Goal: Complete application form

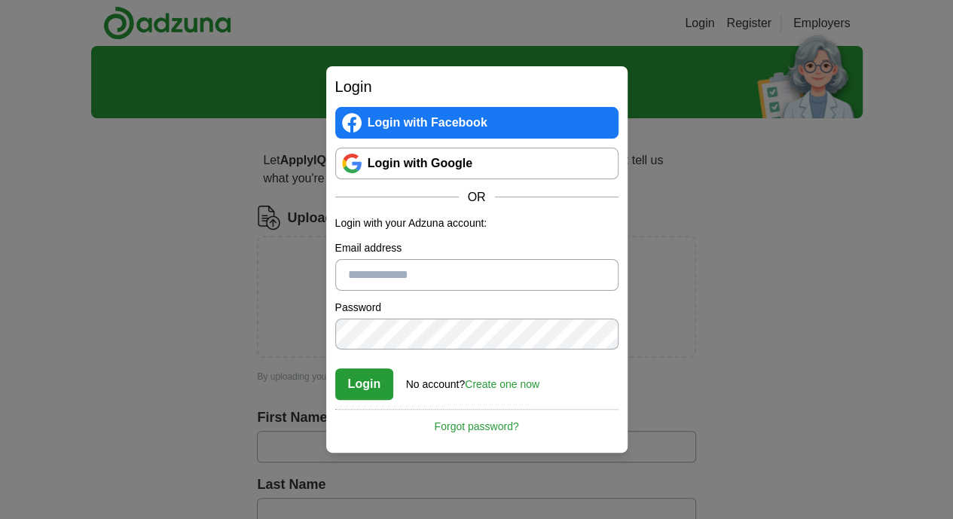
click at [451, 150] on link "Login with Google" at bounding box center [476, 164] width 283 height 32
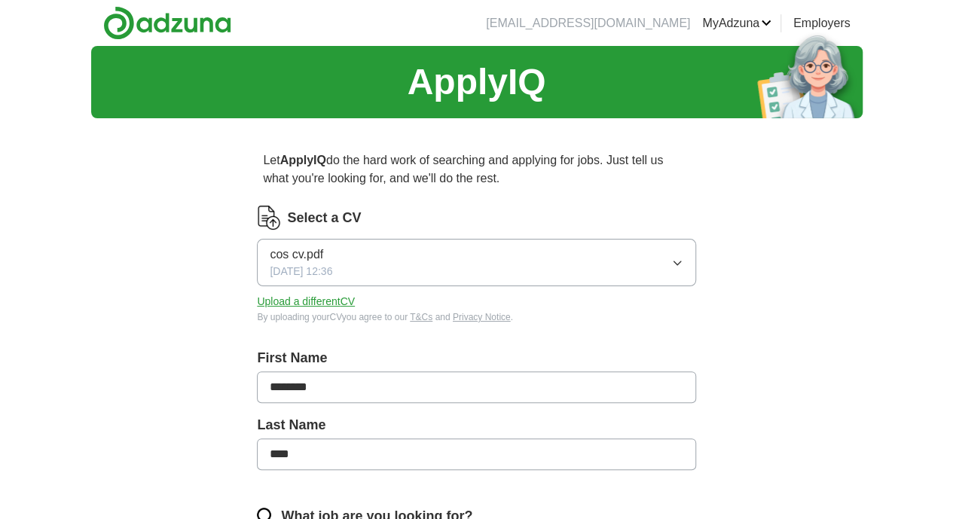
click at [514, 264] on button "cos cv.pdf 27/07/2025, 12:36" at bounding box center [476, 262] width 438 height 47
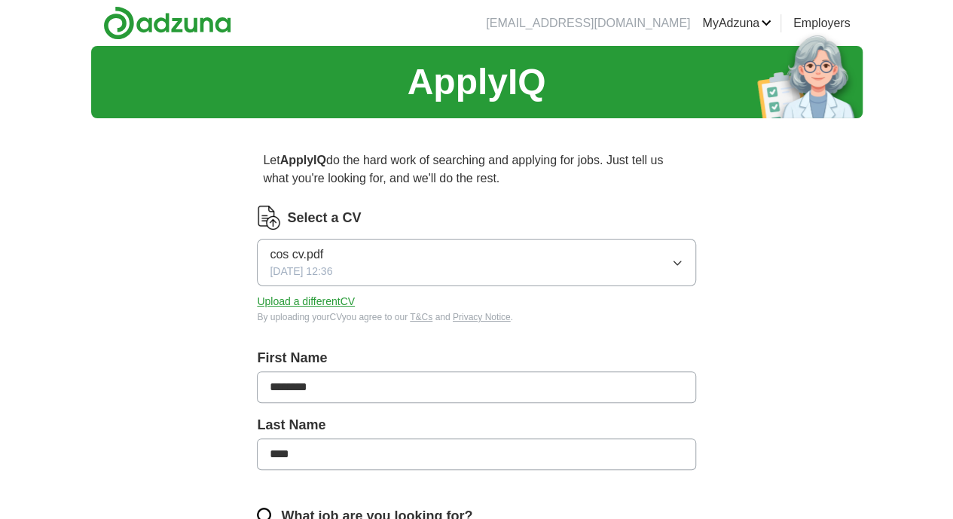
click at [355, 301] on button "Upload a different CV" at bounding box center [306, 302] width 98 height 16
click at [360, 309] on div "Select a CV cos cv.pdf 27/07/2025, 12:36 Upload a different CV By uploading you…" at bounding box center [476, 265] width 438 height 118
click at [355, 304] on button "Upload a different CV" at bounding box center [306, 302] width 98 height 16
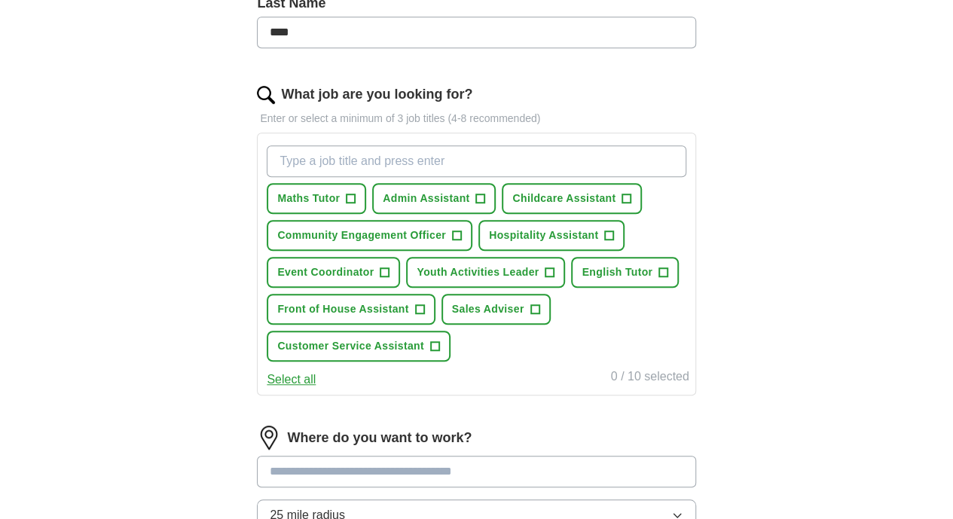
scroll to position [452, 0]
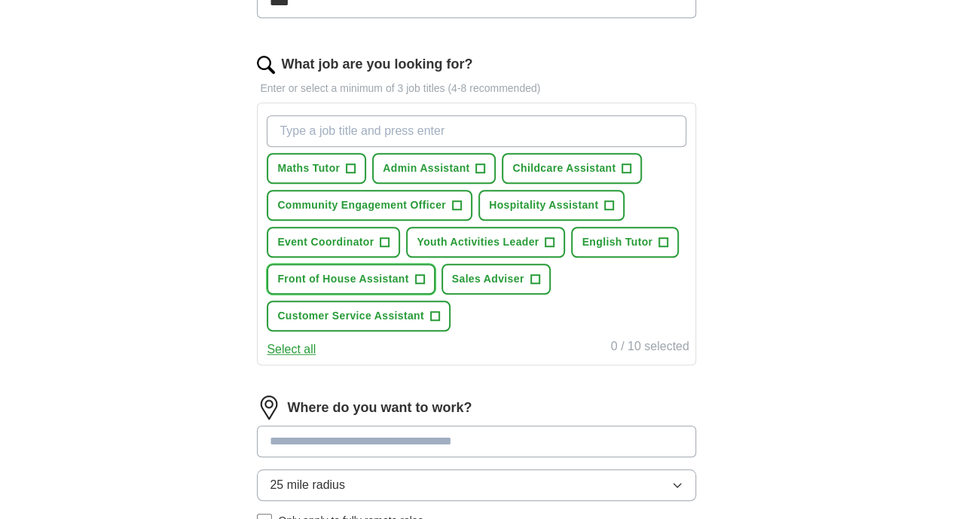
click at [408, 287] on span "Front of House Assistant" at bounding box center [342, 279] width 131 height 16
click at [431, 250] on span "Youth Activities Leader" at bounding box center [478, 242] width 122 height 16
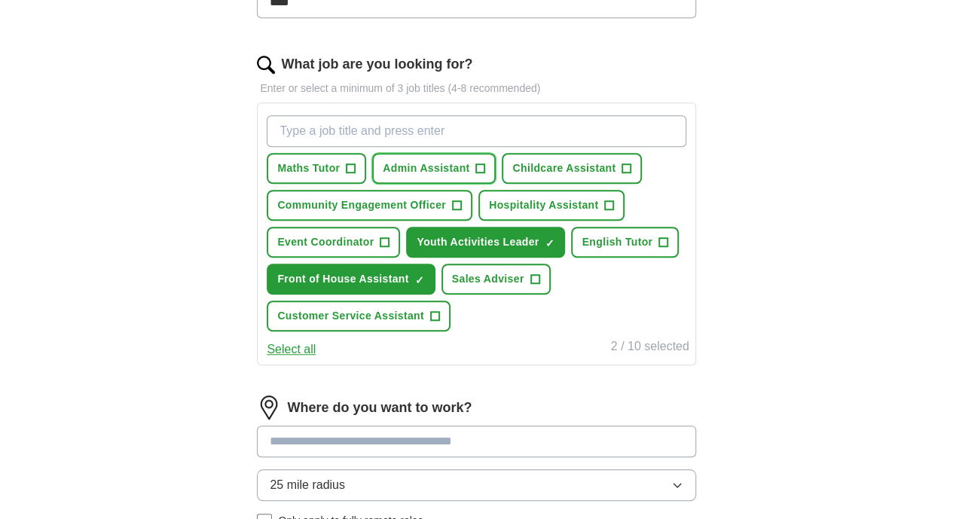
click at [496, 176] on button "Admin Assistant +" at bounding box center [434, 168] width 124 height 31
click at [340, 160] on span "Maths Tutor" at bounding box center [308, 168] width 63 height 16
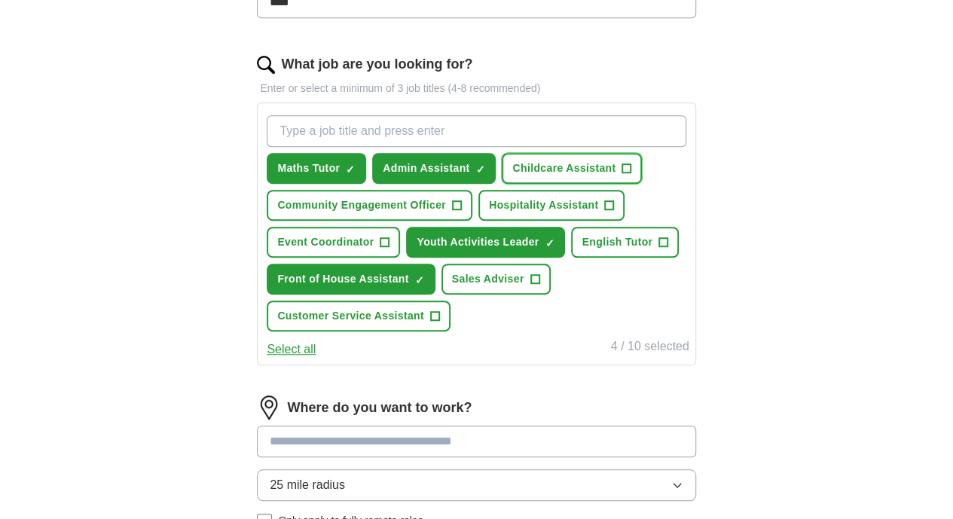
click at [512, 176] on span "Childcare Assistant" at bounding box center [563, 168] width 103 height 16
click at [435, 221] on button "Community Engagement Officer +" at bounding box center [370, 205] width 206 height 31
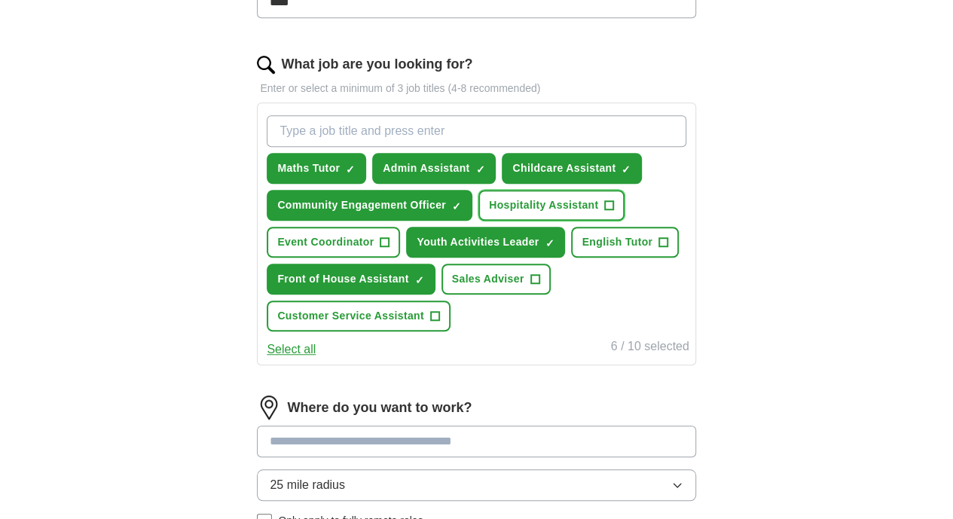
click at [478, 221] on button "Hospitality Assistant +" at bounding box center [551, 205] width 146 height 31
click at [517, 294] on div "Maths Tutor ✓ × Admin Assistant ✓ × Childcare Assistant ✓ × Community Engagemen…" at bounding box center [476, 223] width 425 height 228
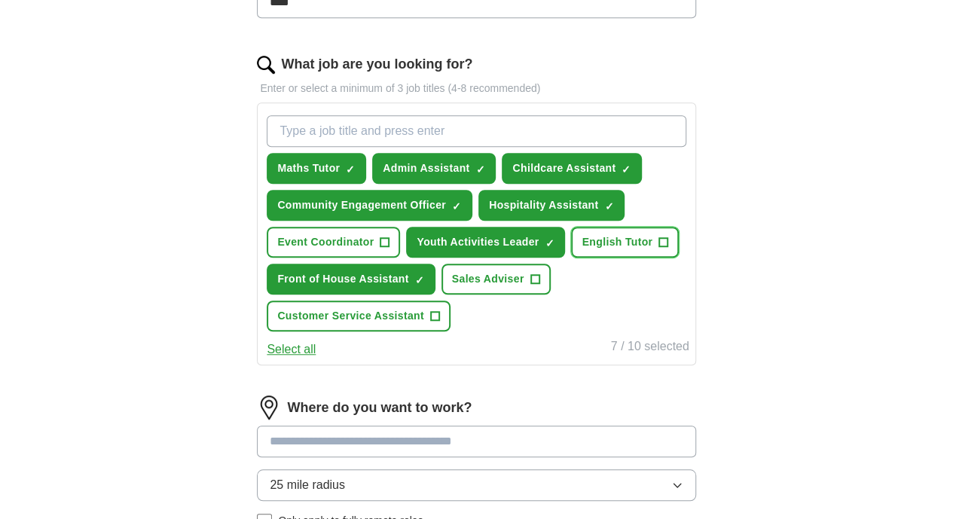
click at [582, 250] on span "English Tutor" at bounding box center [617, 242] width 71 height 16
click at [487, 295] on button "Sales Adviser +" at bounding box center [495, 279] width 109 height 31
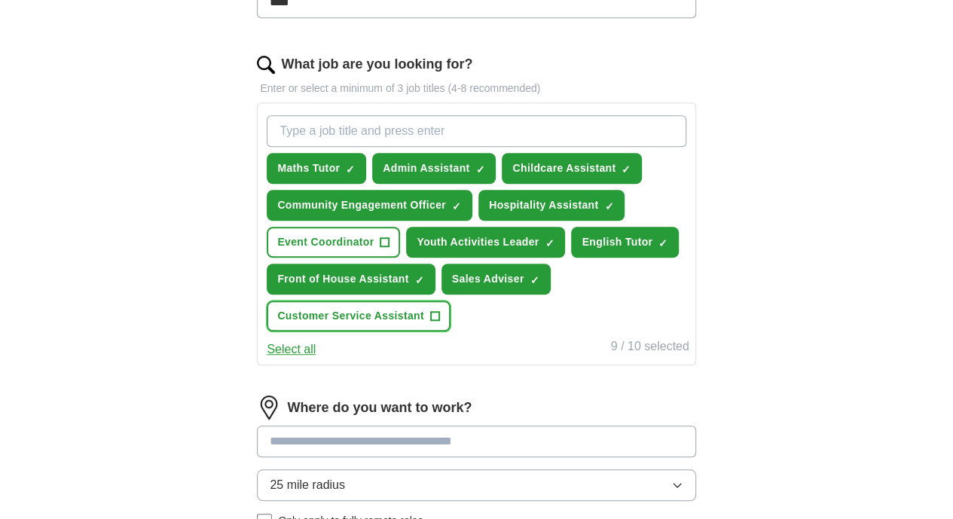
click at [415, 324] on span "Customer Service Assistant" at bounding box center [350, 316] width 147 height 16
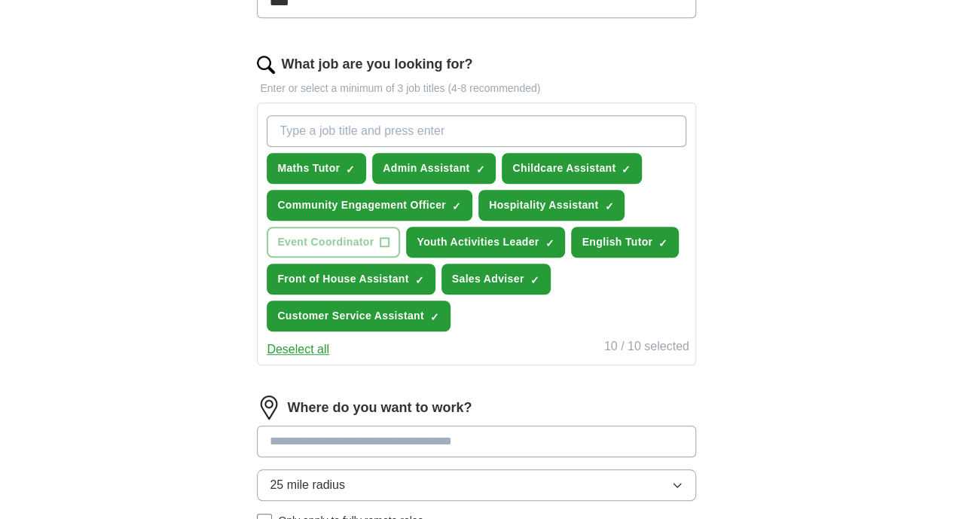
click at [551, 239] on div "Maths Tutor ✓ × Admin Assistant ✓ × Childcare Assistant ✓ × Community Engagemen…" at bounding box center [476, 223] width 425 height 228
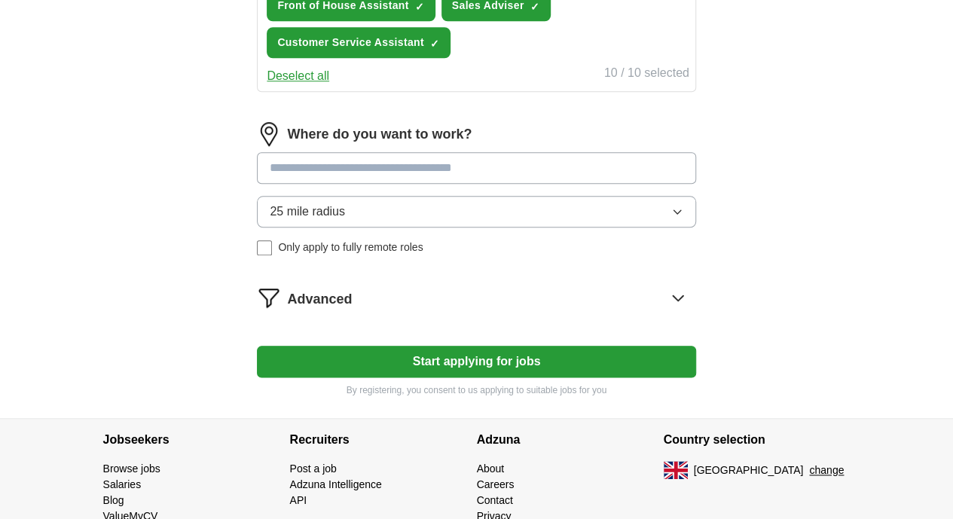
scroll to position [731, 0]
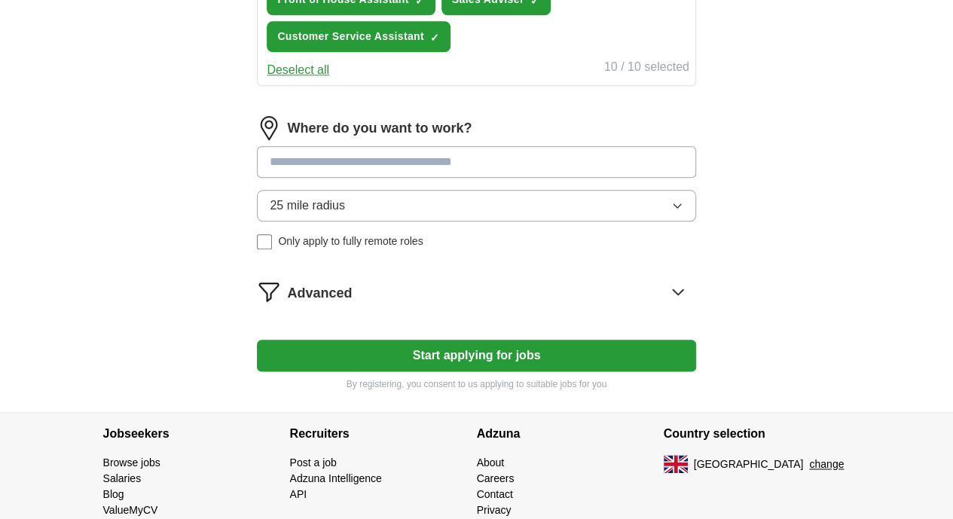
click at [539, 178] on input at bounding box center [476, 162] width 438 height 32
type input "*"
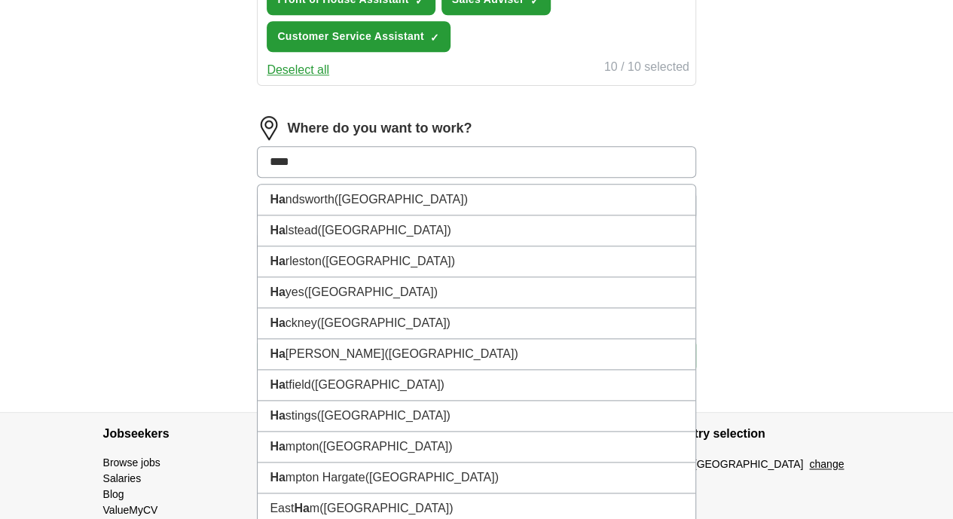
type input "*****"
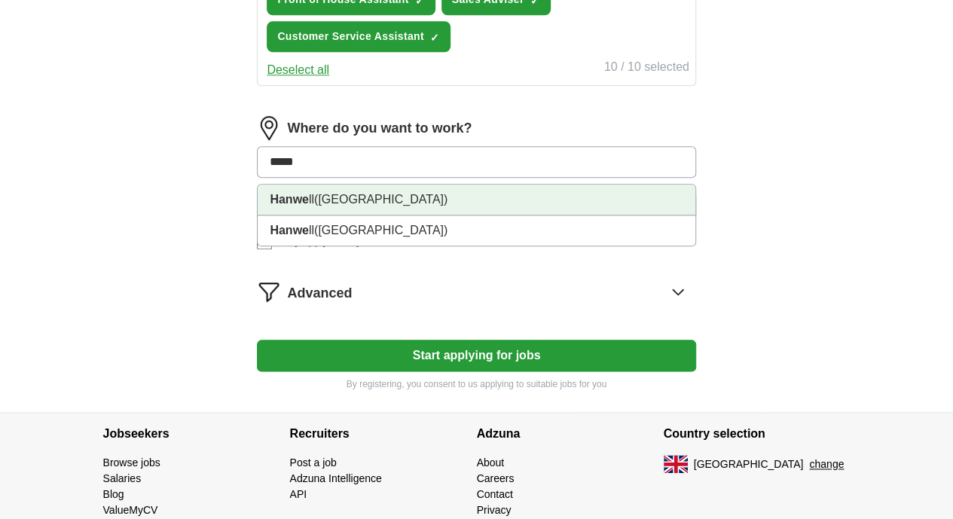
click at [439, 215] on li "Hanwe ll (West London)" at bounding box center [476, 200] width 437 height 31
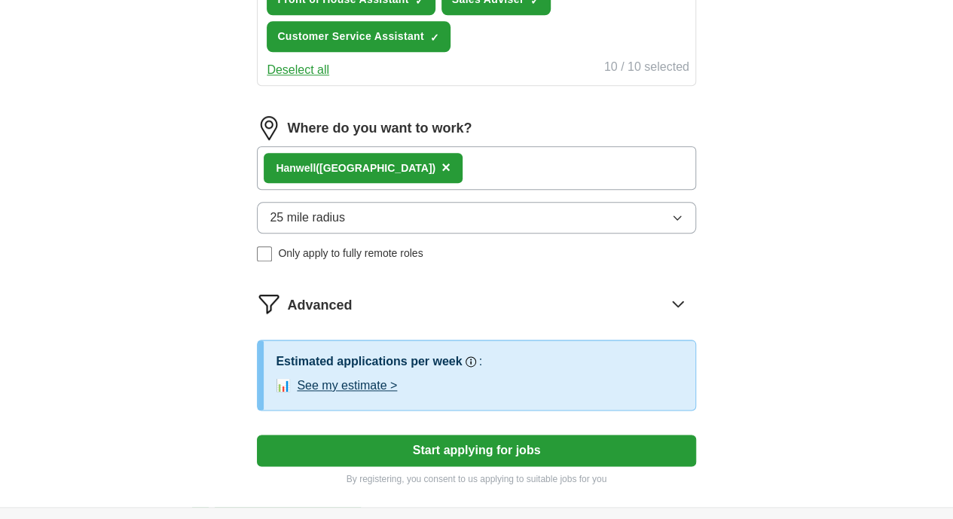
click at [410, 234] on button "25 mile radius" at bounding box center [476, 218] width 438 height 32
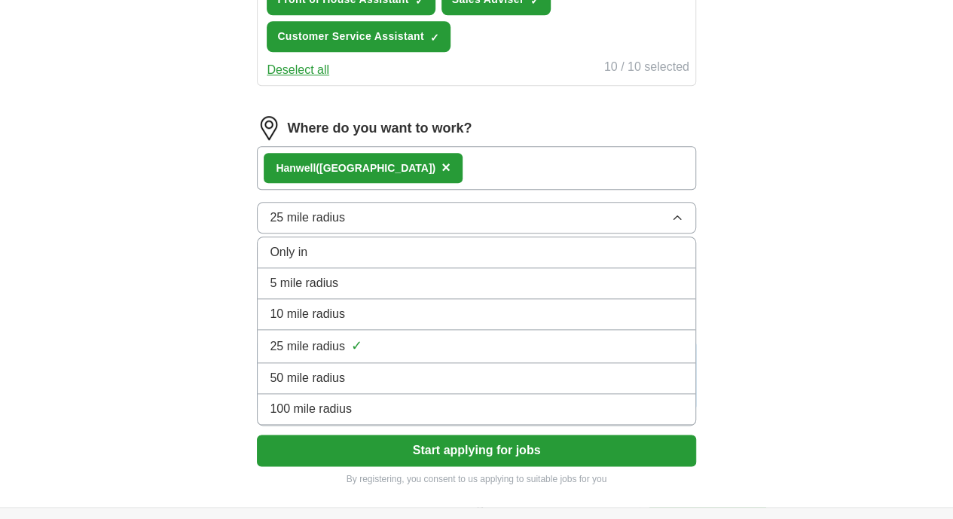
click at [338, 292] on span "5 mile radius" at bounding box center [304, 283] width 69 height 18
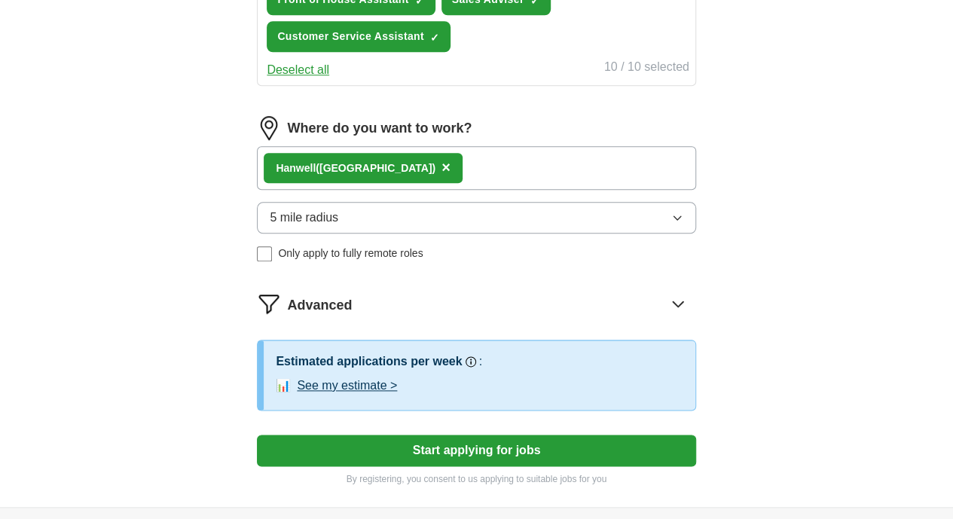
scroll to position [956, 0]
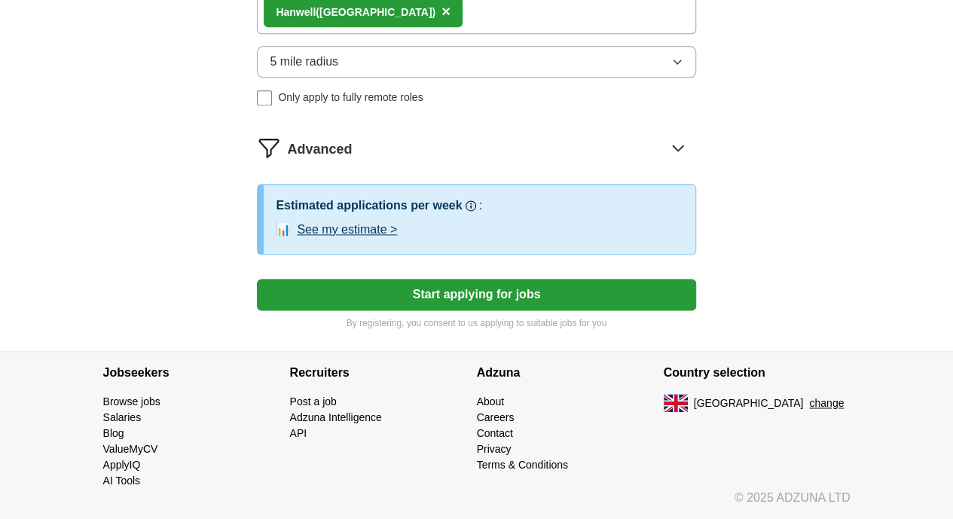
click at [453, 284] on button "Start applying for jobs" at bounding box center [476, 295] width 438 height 32
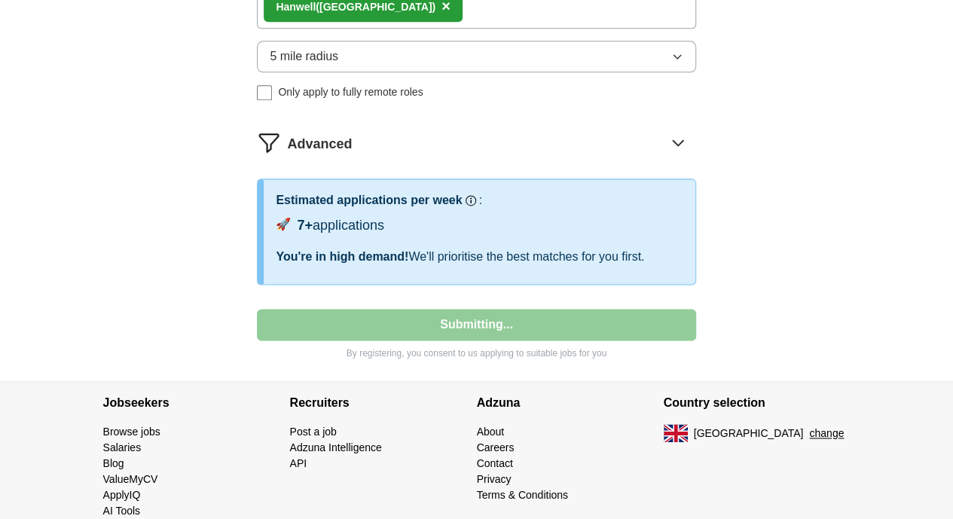
select select "**"
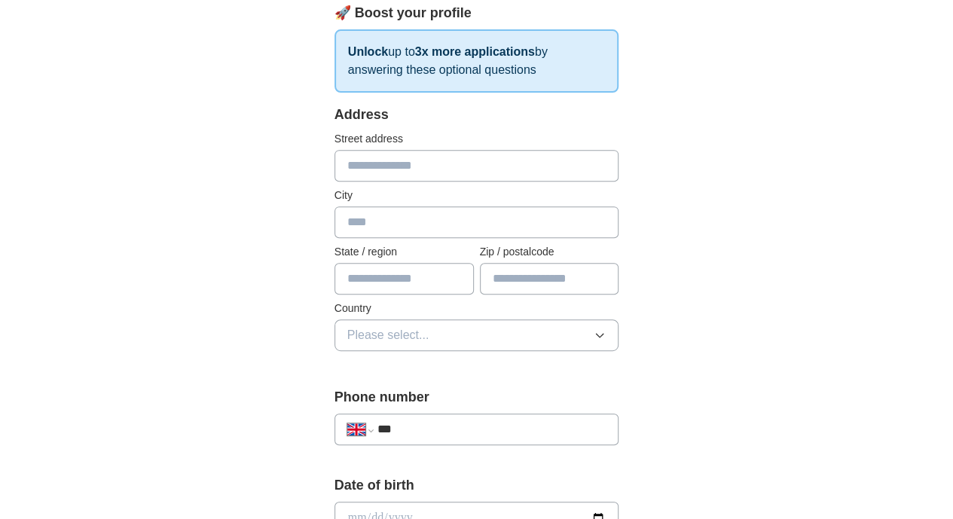
scroll to position [271, 0]
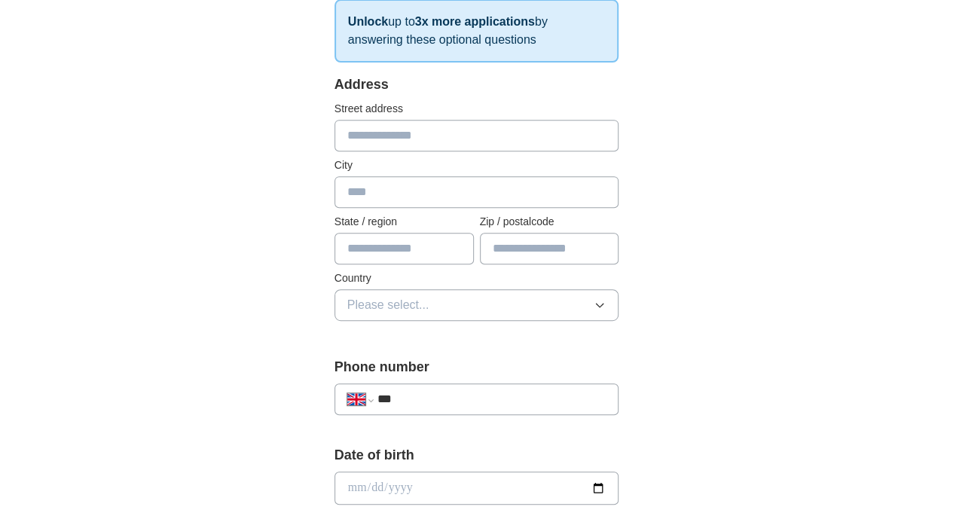
click at [570, 140] on input "text" at bounding box center [476, 136] width 285 height 32
type input "**********"
type input "******"
type input "*********"
type input "******"
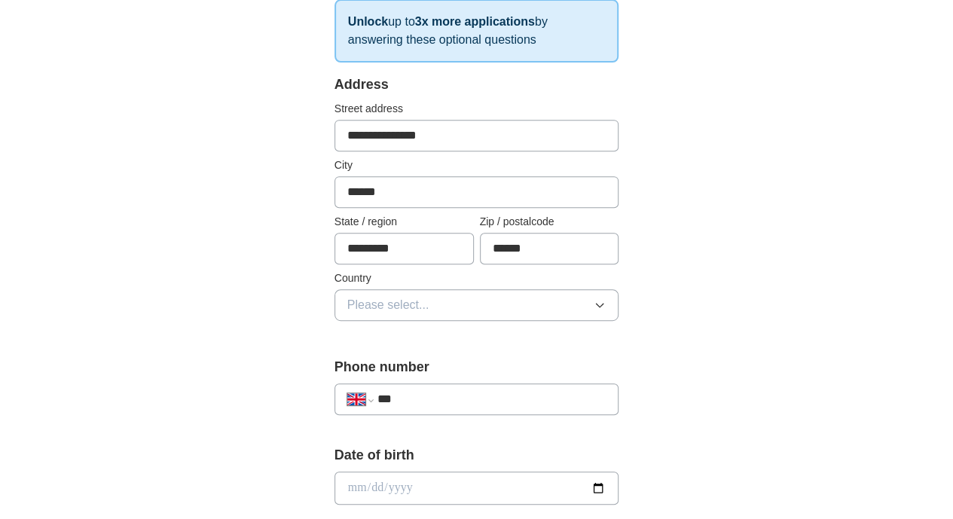
click at [501, 298] on button "Please select..." at bounding box center [476, 305] width 285 height 32
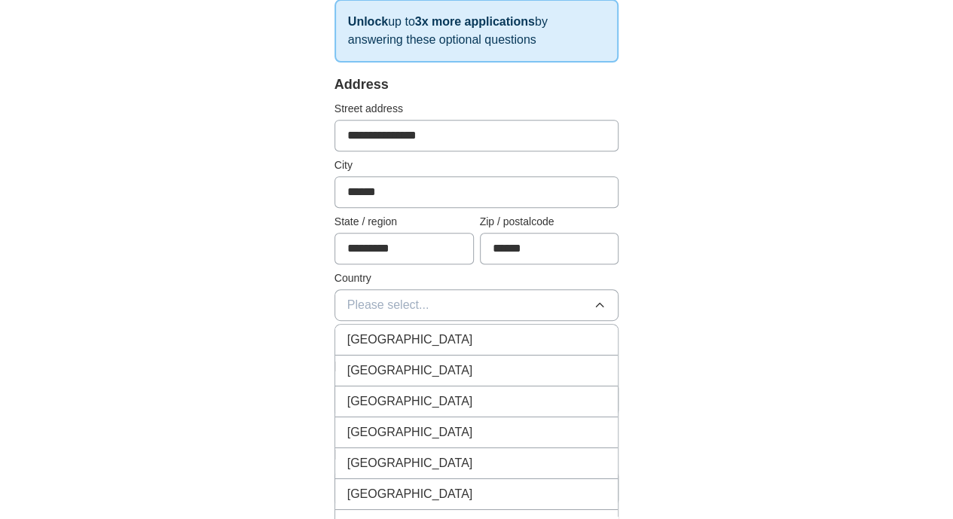
click at [444, 335] on div "[GEOGRAPHIC_DATA]" at bounding box center [476, 340] width 259 height 18
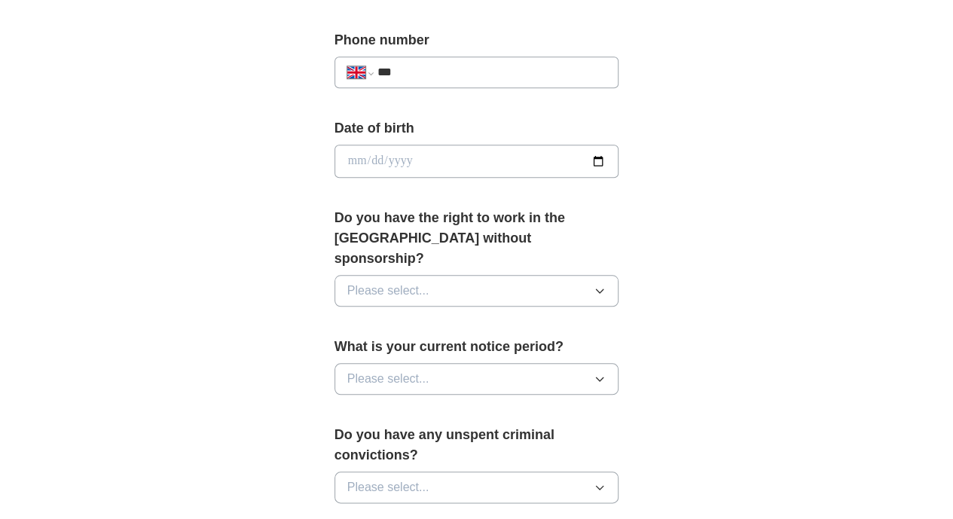
scroll to position [603, 0]
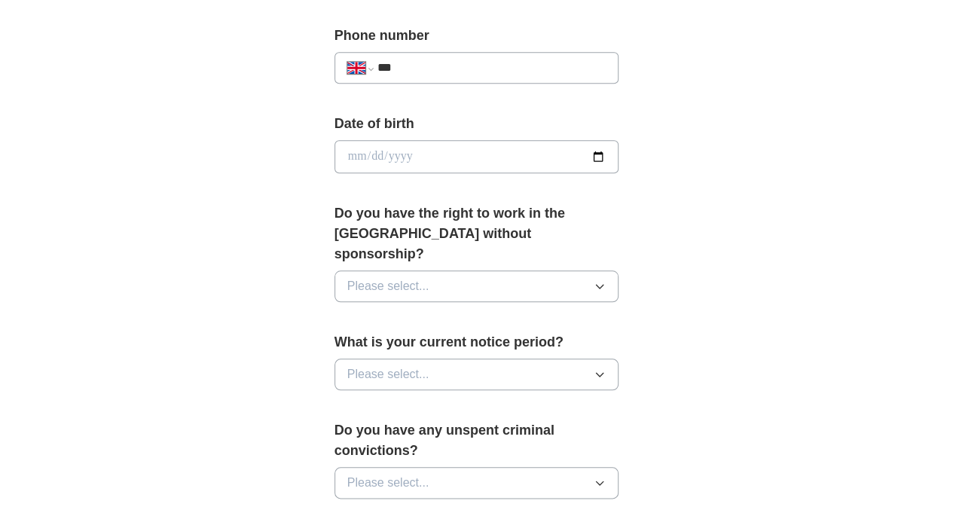
click at [539, 60] on input "***" at bounding box center [491, 68] width 229 height 18
type input "**********"
click at [359, 169] on input "date" at bounding box center [476, 156] width 285 height 33
click at [347, 365] on span "Please select..." at bounding box center [388, 374] width 82 height 18
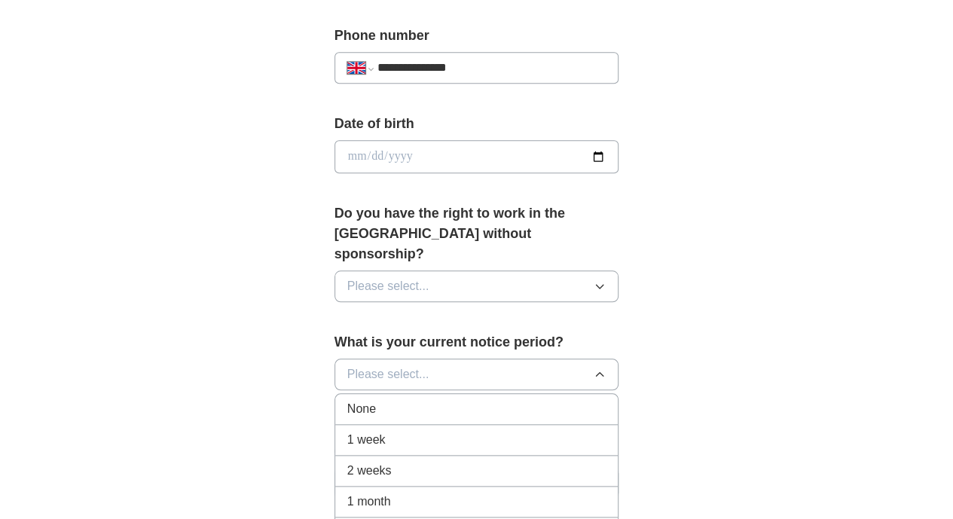
click at [334, 146] on input "date" at bounding box center [476, 156] width 285 height 33
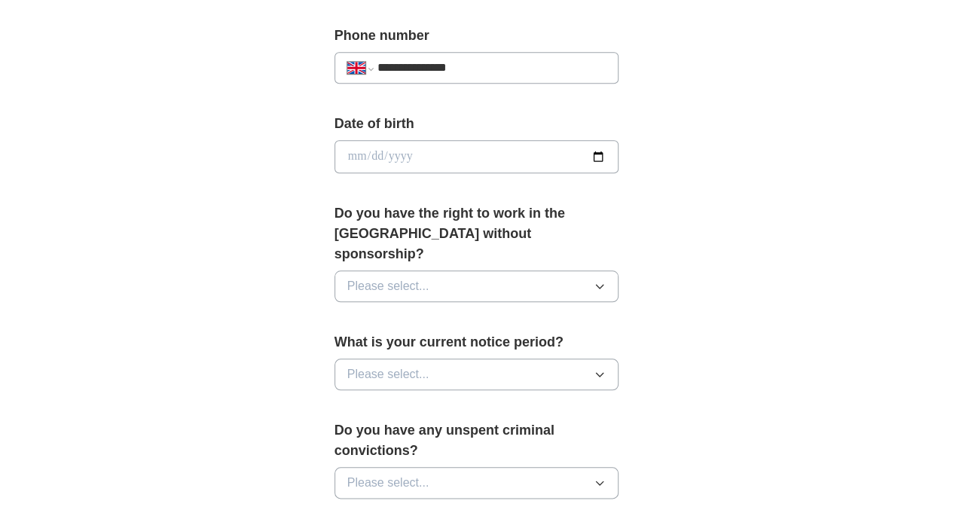
click at [334, 154] on input "date" at bounding box center [476, 156] width 285 height 33
click at [334, 161] on input "date" at bounding box center [476, 156] width 285 height 33
click at [334, 151] on input "date" at bounding box center [476, 156] width 285 height 33
type input "**********"
click at [387, 277] on span "Please select..." at bounding box center [388, 286] width 82 height 18
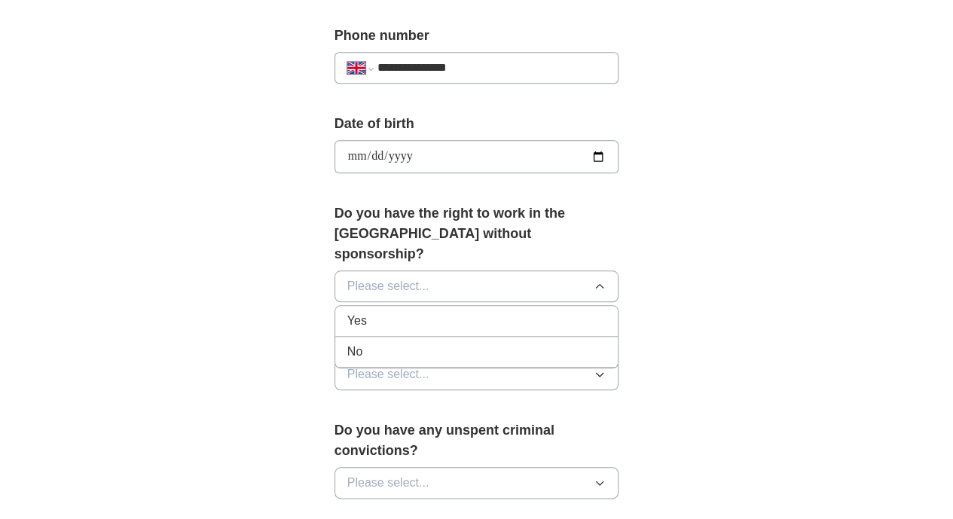
click at [398, 312] on div "Yes" at bounding box center [476, 321] width 259 height 18
click at [401, 361] on button "Please select..." at bounding box center [476, 375] width 285 height 32
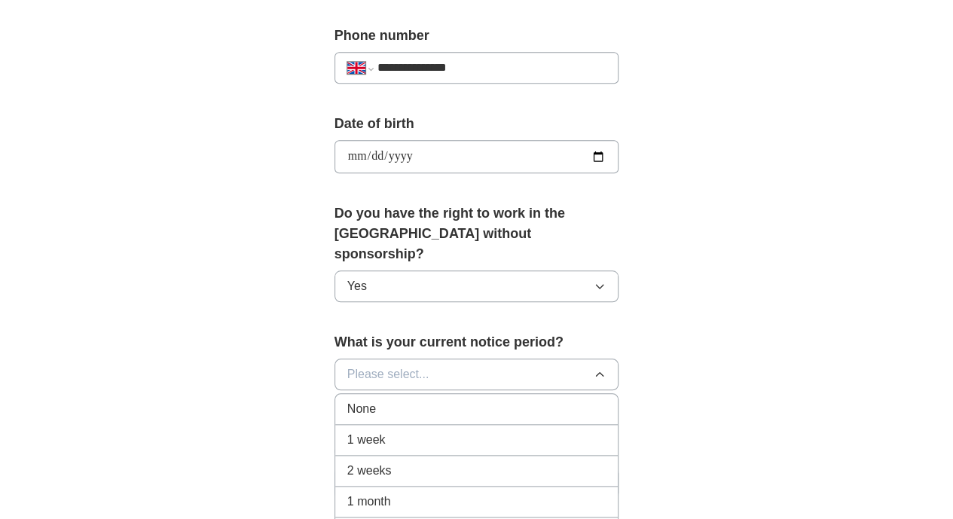
click at [406, 462] on div "2 weeks" at bounding box center [476, 471] width 259 height 18
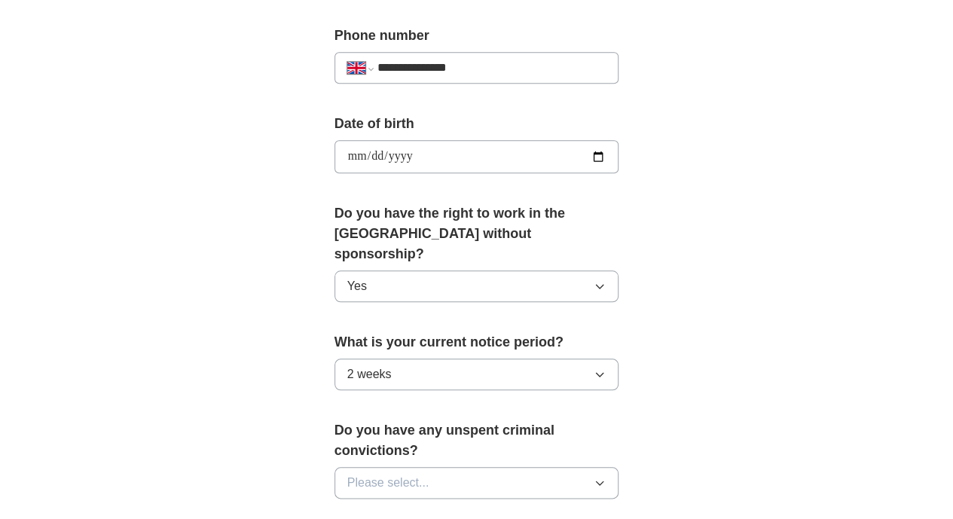
click at [402, 359] on button "2 weeks" at bounding box center [476, 375] width 285 height 32
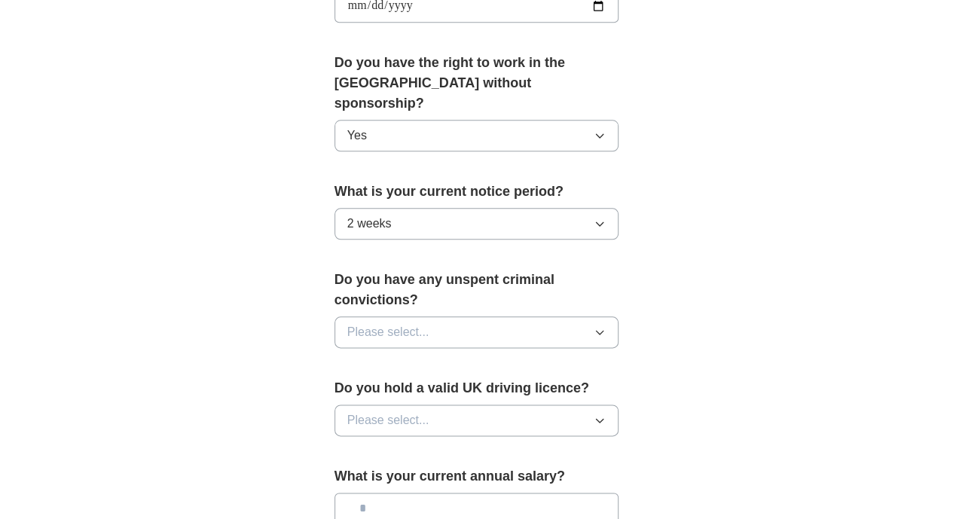
scroll to position [756, 0]
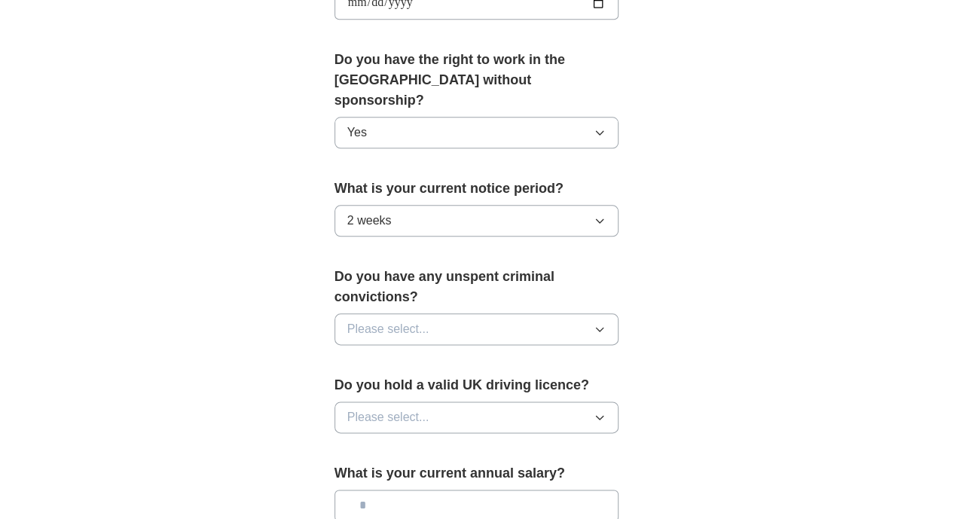
click at [619, 205] on button "2 weeks" at bounding box center [476, 221] width 285 height 32
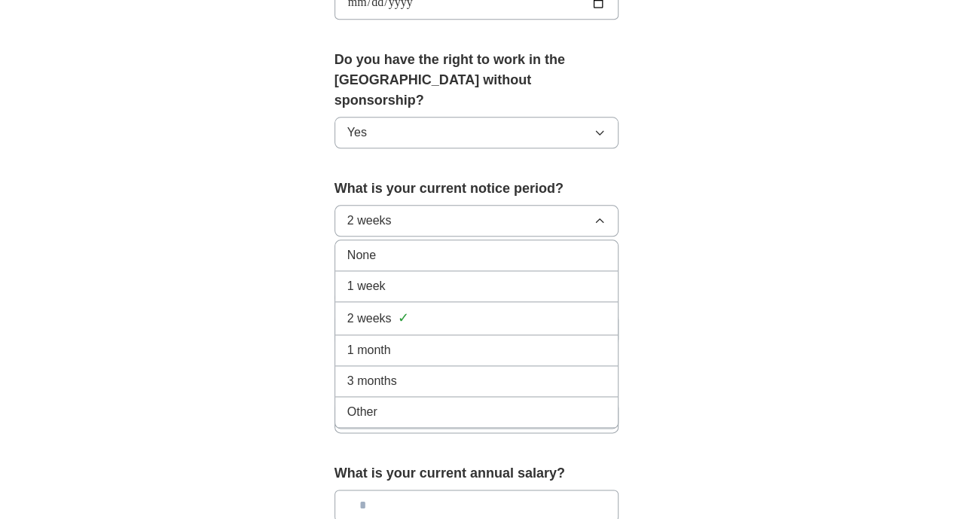
click at [512, 246] on div "None" at bounding box center [476, 255] width 259 height 18
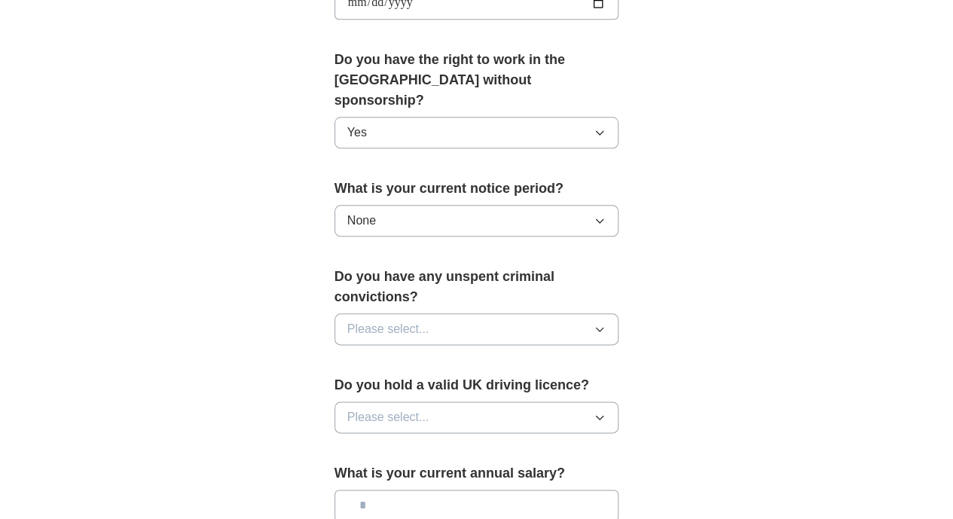
click at [541, 313] on button "Please select..." at bounding box center [476, 329] width 285 height 32
click at [510, 380] on li "No" at bounding box center [476, 395] width 283 height 31
click at [599, 402] on button "Please select..." at bounding box center [476, 418] width 285 height 32
click at [472, 468] on li "No" at bounding box center [476, 483] width 283 height 31
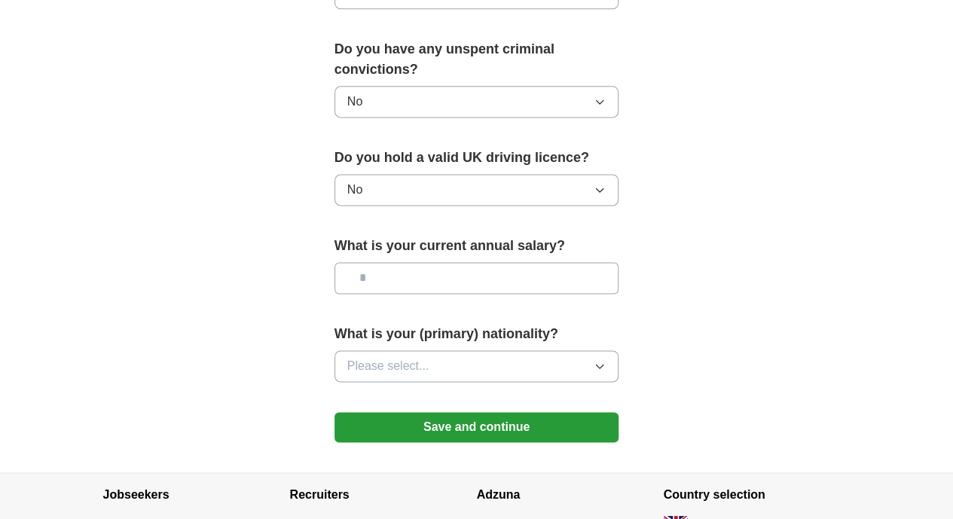
scroll to position [989, 0]
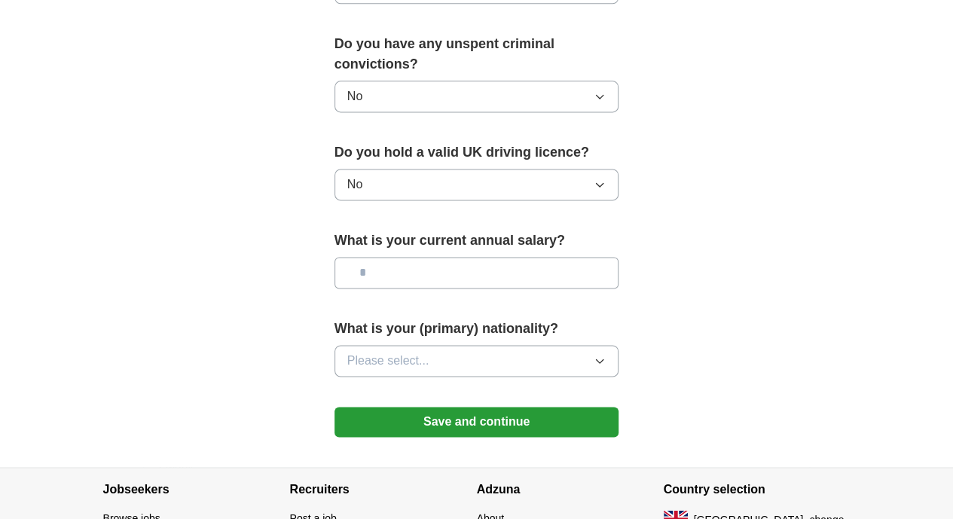
click at [475, 345] on button "Please select..." at bounding box center [476, 361] width 285 height 32
click at [540, 257] on input "text" at bounding box center [476, 273] width 285 height 32
type input "*******"
click at [526, 345] on button "Please select..." at bounding box center [476, 361] width 285 height 32
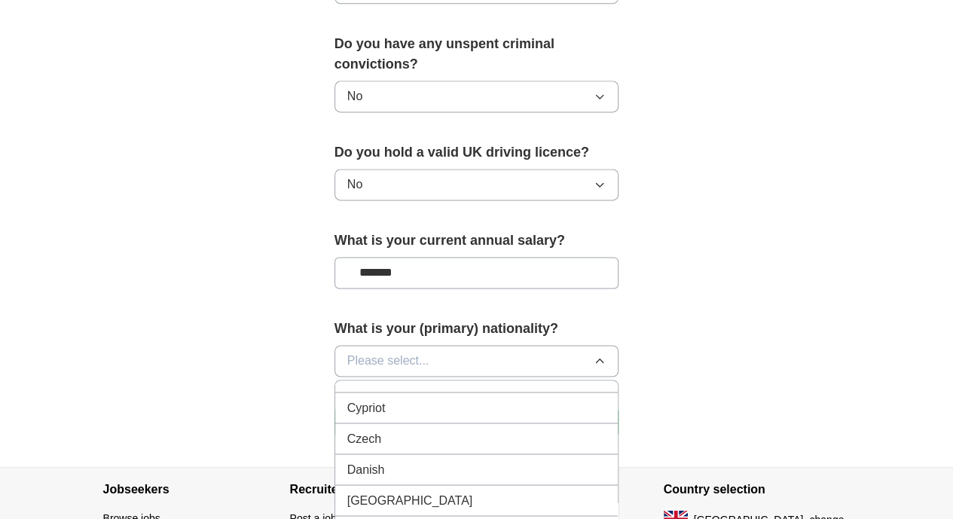
scroll to position [1441, 0]
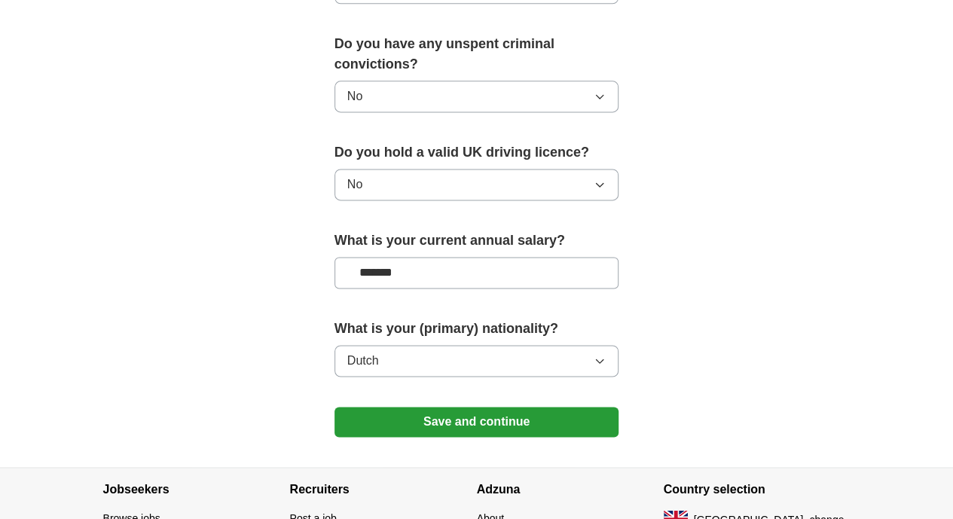
click at [586, 407] on button "Save and continue" at bounding box center [476, 422] width 285 height 30
